Goal: Task Accomplishment & Management: Complete application form

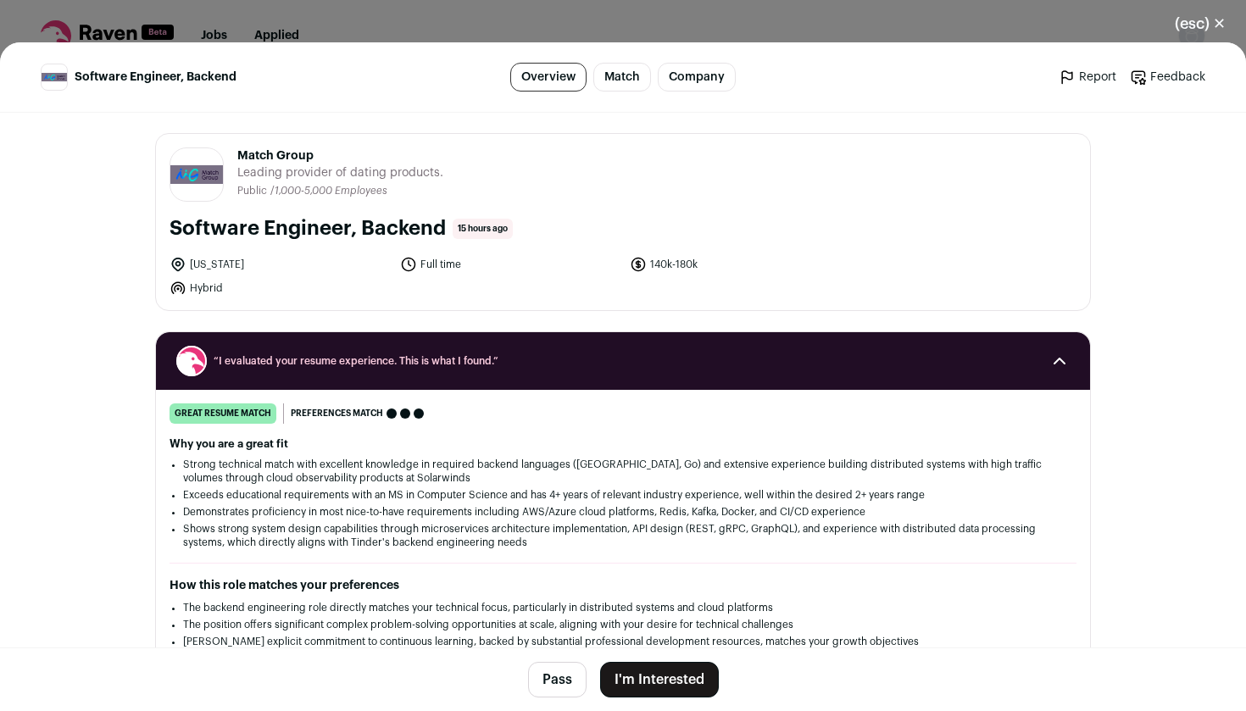
click at [649, 698] on footer "Pass I'm Interested" at bounding box center [623, 680] width 1246 height 64
click at [659, 688] on button "I'm Interested" at bounding box center [659, 680] width 119 height 36
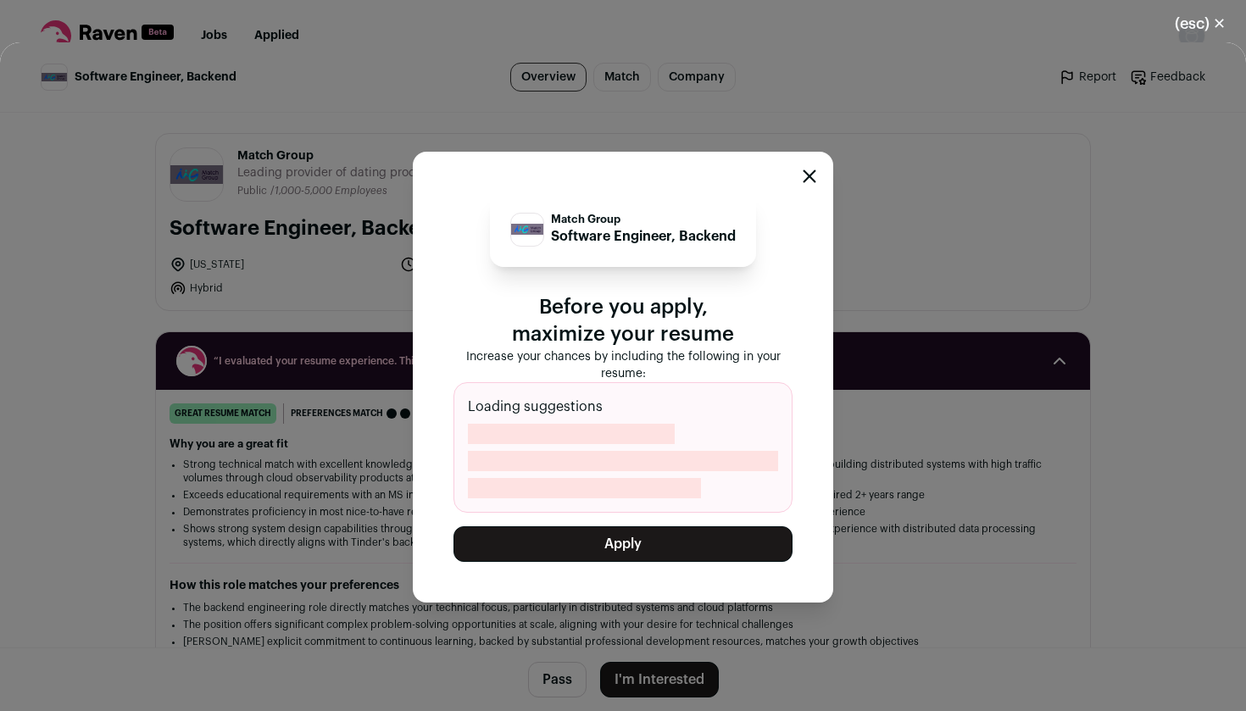
click at [655, 532] on button "Apply" at bounding box center [623, 545] width 339 height 36
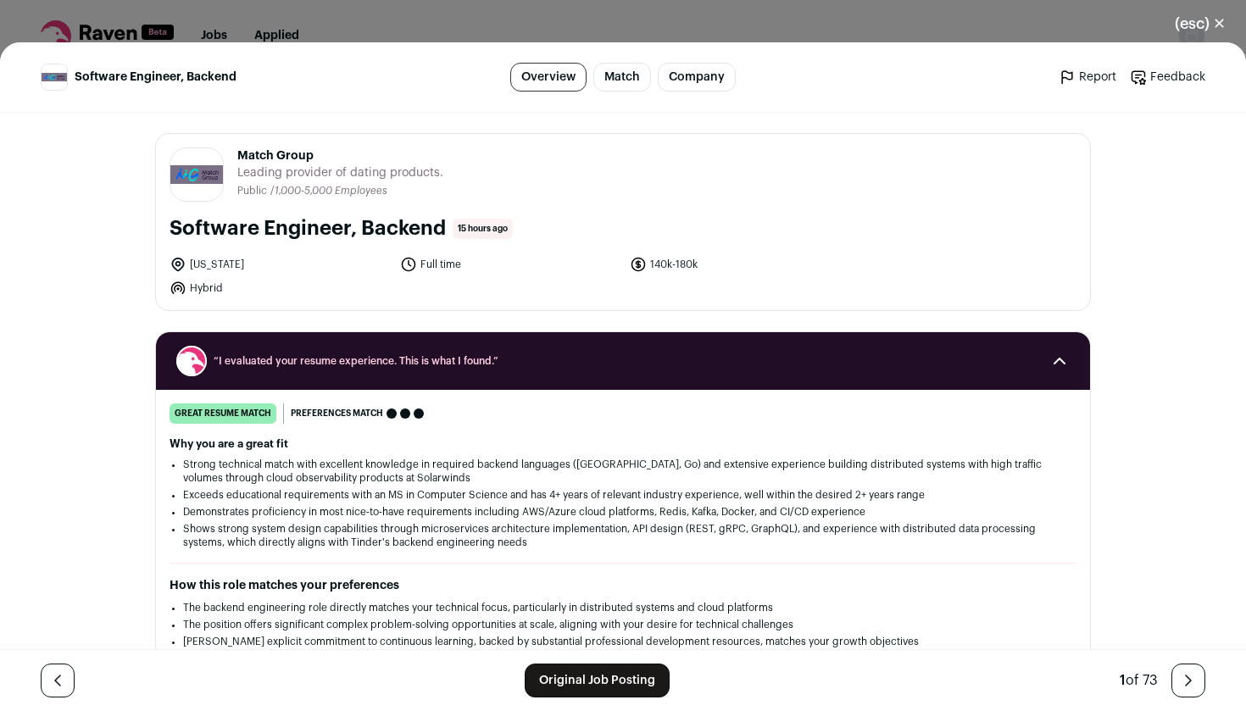
click at [1213, 25] on button "(esc) ✕" at bounding box center [1201, 23] width 92 height 37
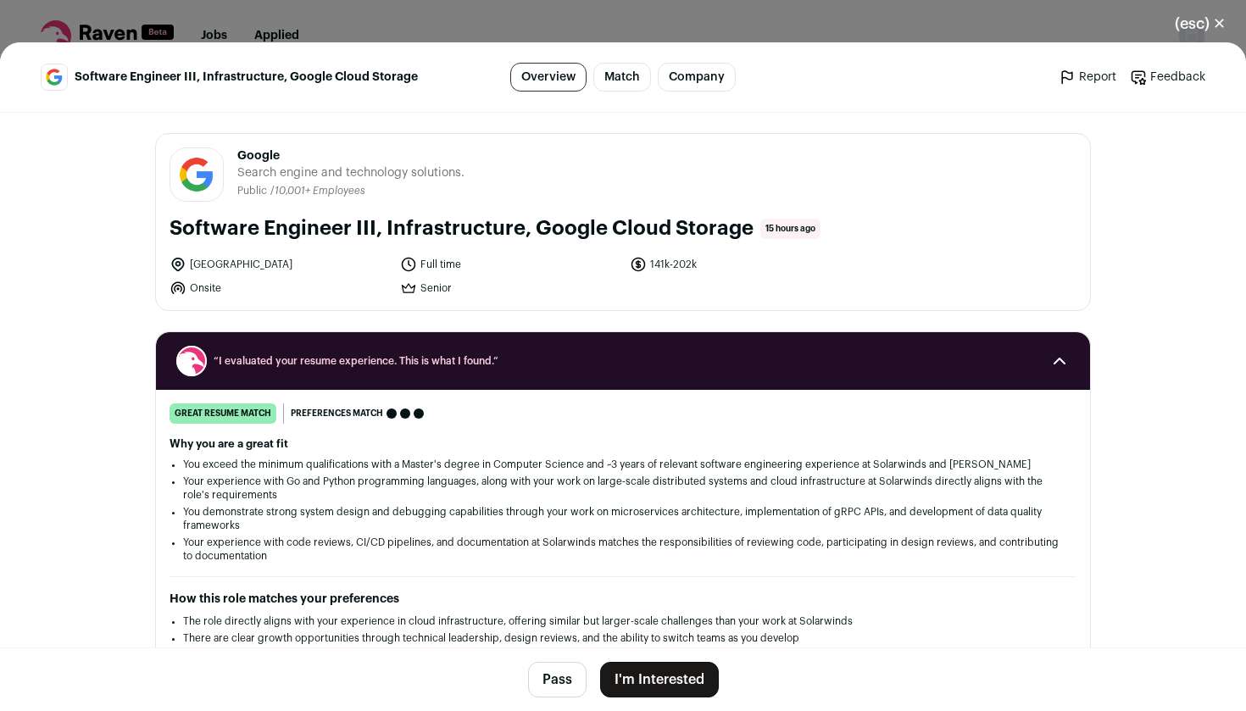
click at [633, 688] on button "I'm Interested" at bounding box center [659, 680] width 119 height 36
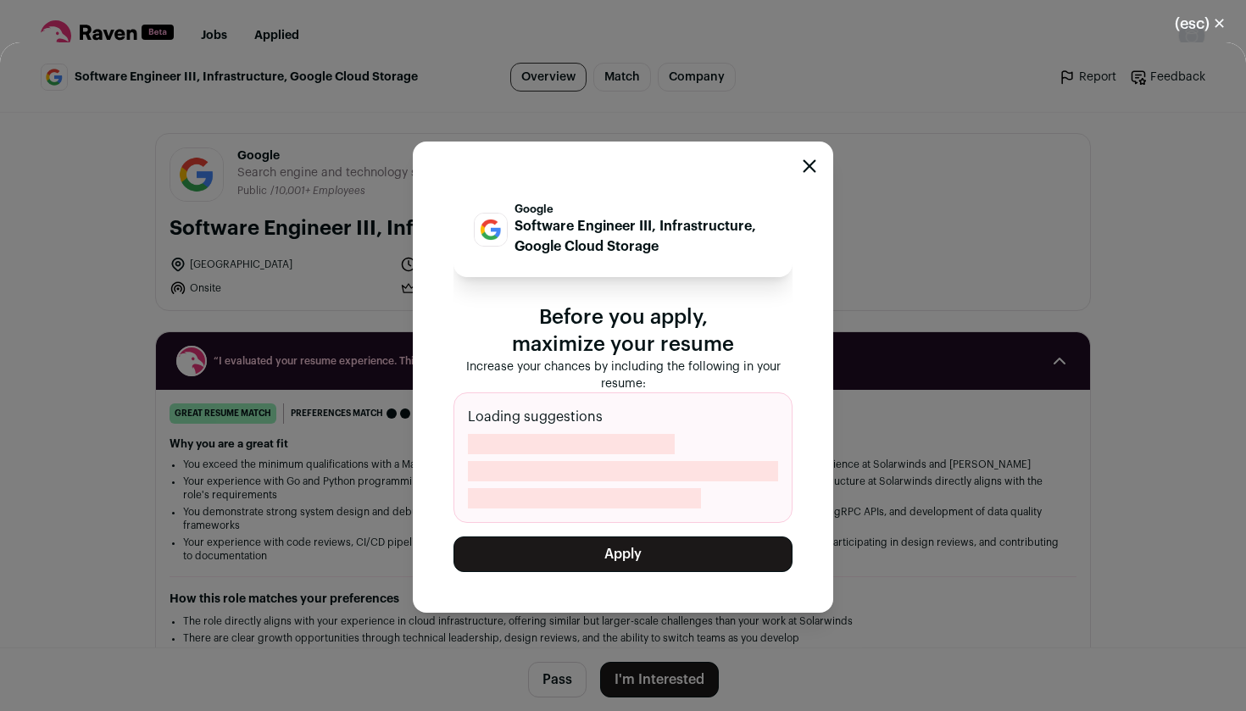
click at [637, 552] on button "Apply" at bounding box center [623, 555] width 339 height 36
